Goal: Transaction & Acquisition: Book appointment/travel/reservation

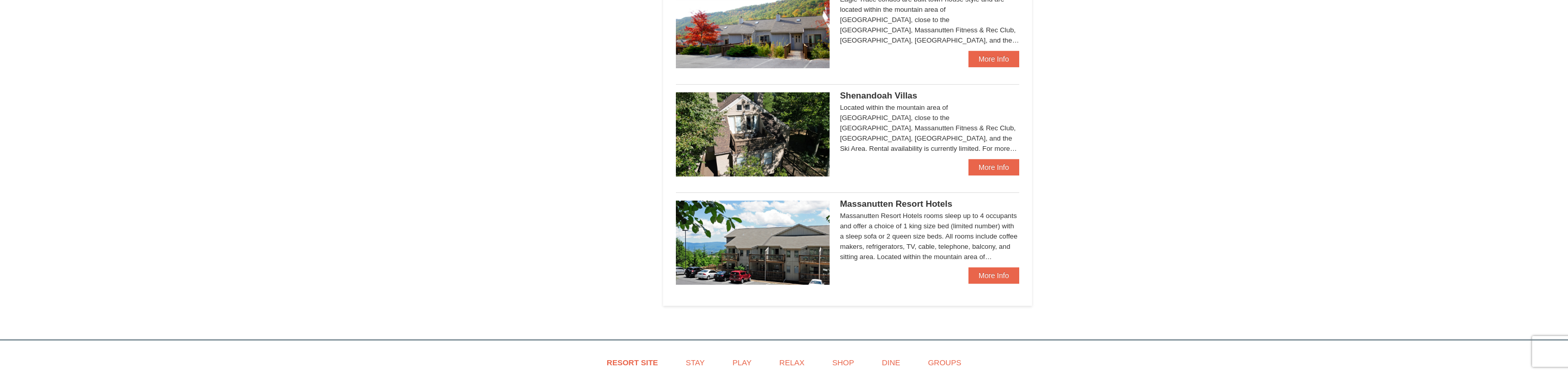
scroll to position [574, 0]
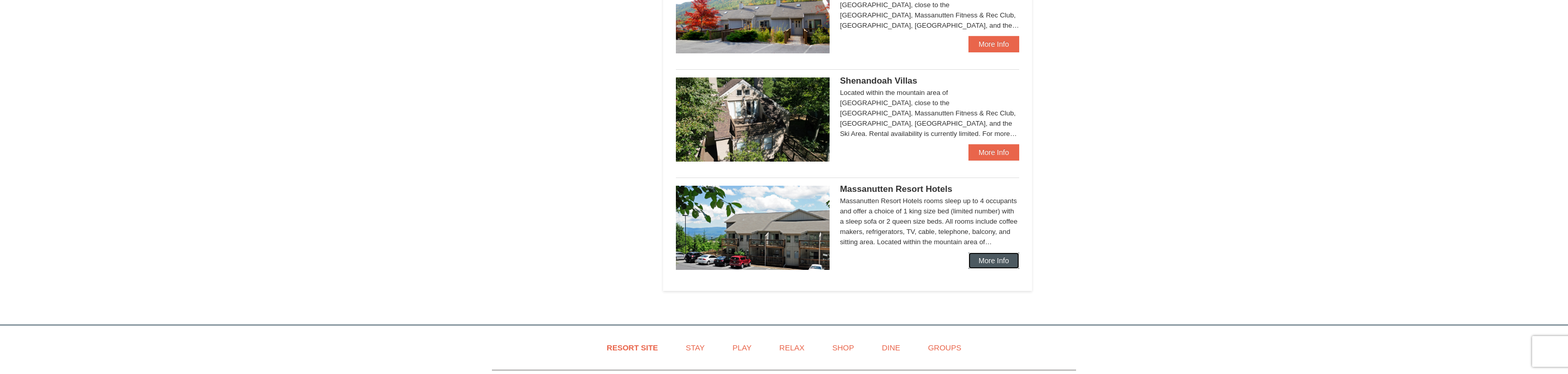
click at [986, 259] on link "More Info" at bounding box center [994, 261] width 51 height 16
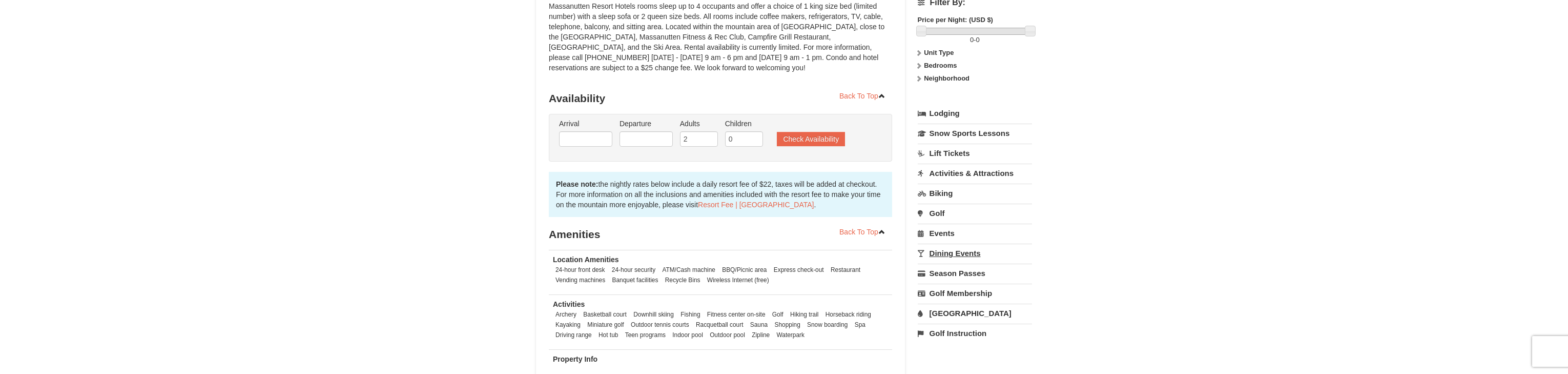
scroll to position [164, 0]
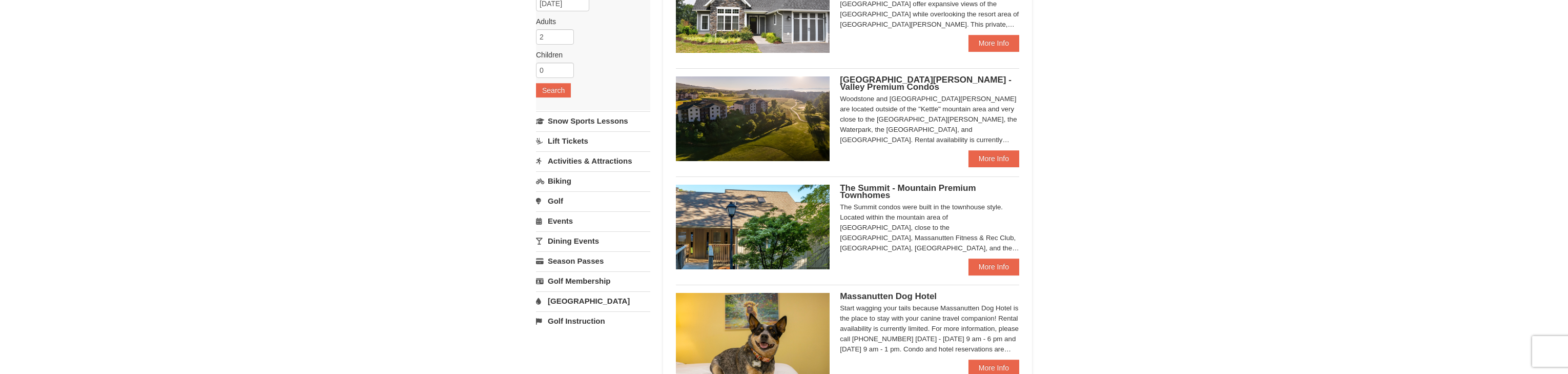
scroll to position [142, 0]
